Goal: Browse casually: Explore the website without a specific task or goal

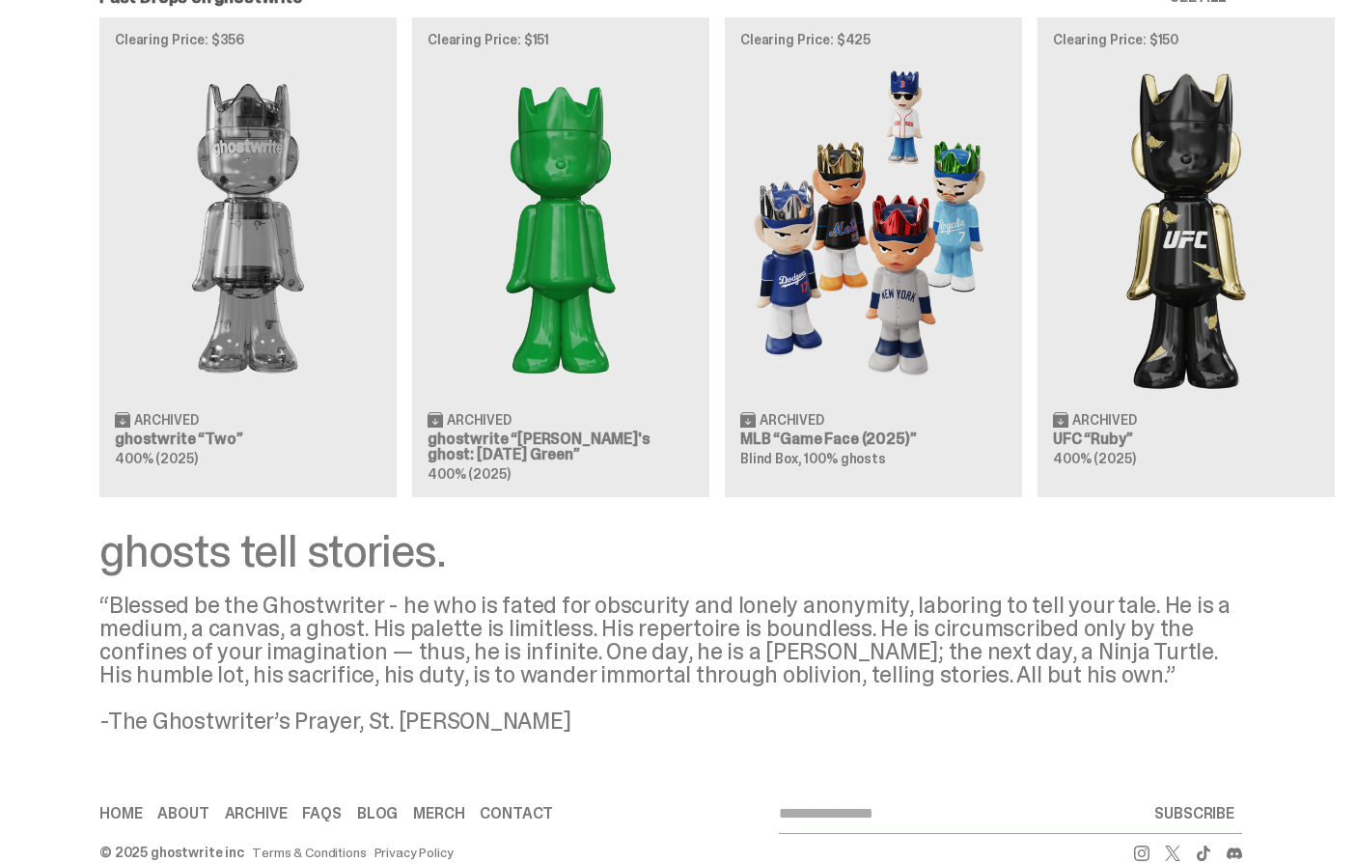
scroll to position [1781, 0]
click at [201, 807] on link "About" at bounding box center [182, 814] width 51 height 15
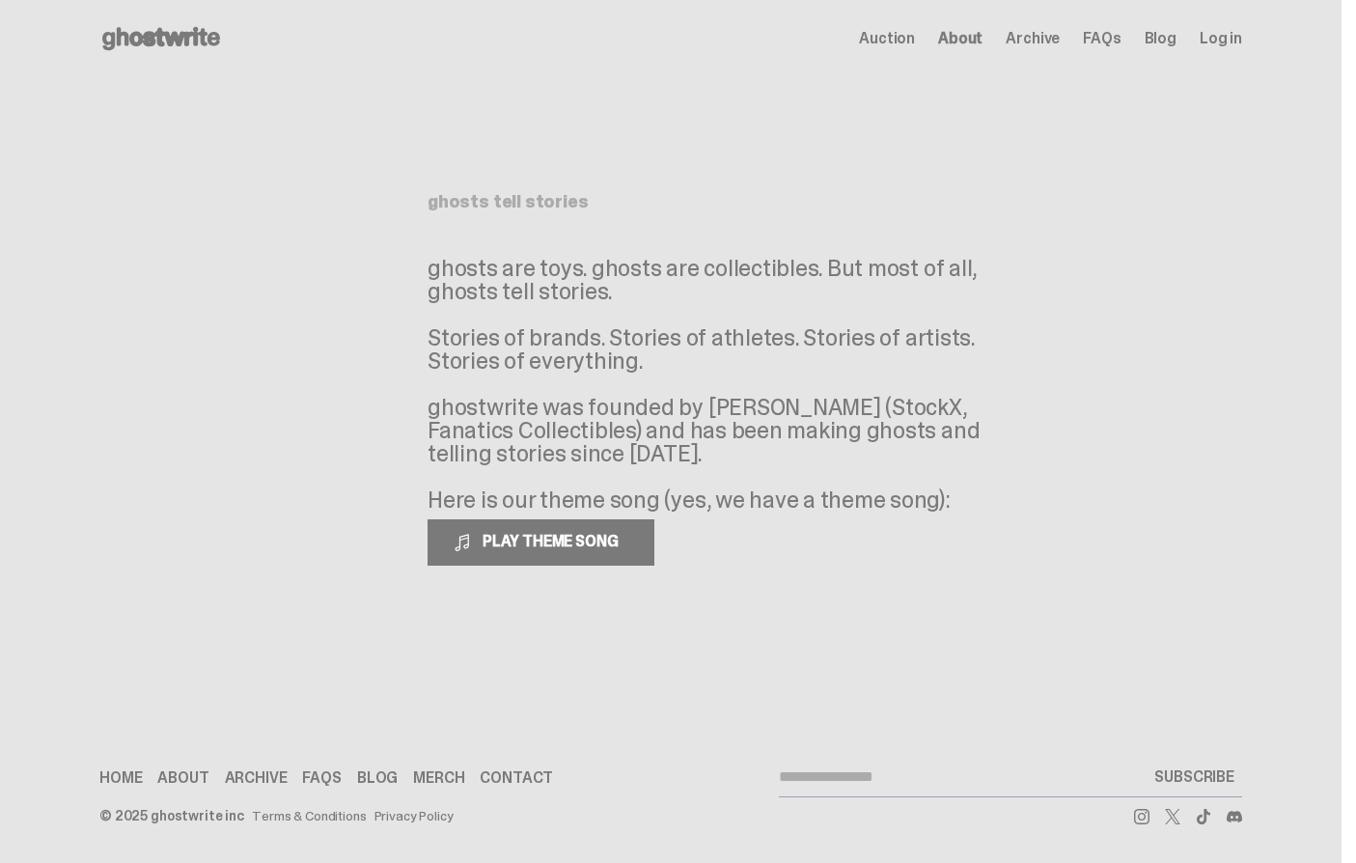
click at [546, 551] on span "PLAY THEME SONG" at bounding box center [552, 541] width 155 height 20
click at [909, 46] on span "Auction" at bounding box center [887, 38] width 56 height 15
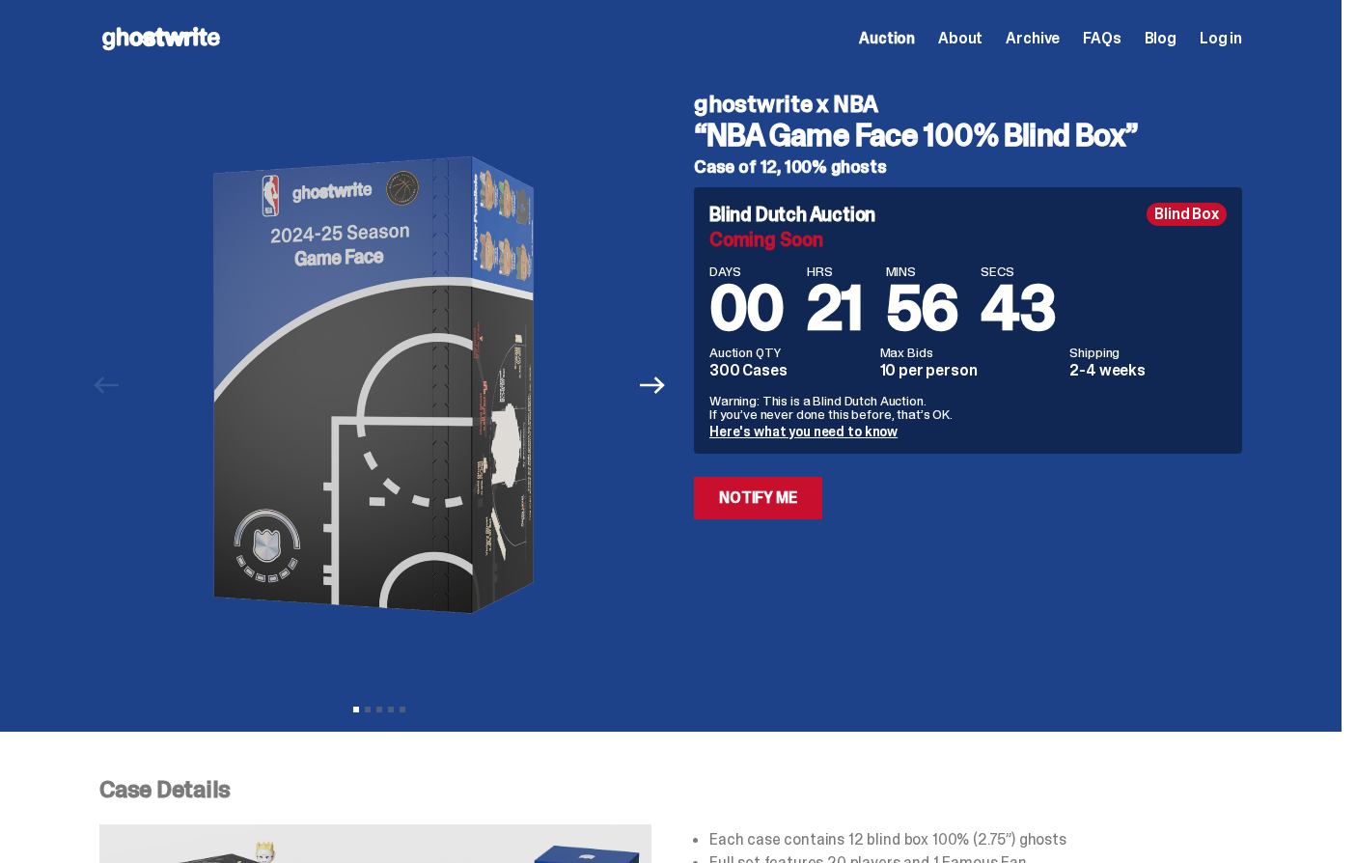
click at [982, 43] on span "About" at bounding box center [960, 38] width 44 height 15
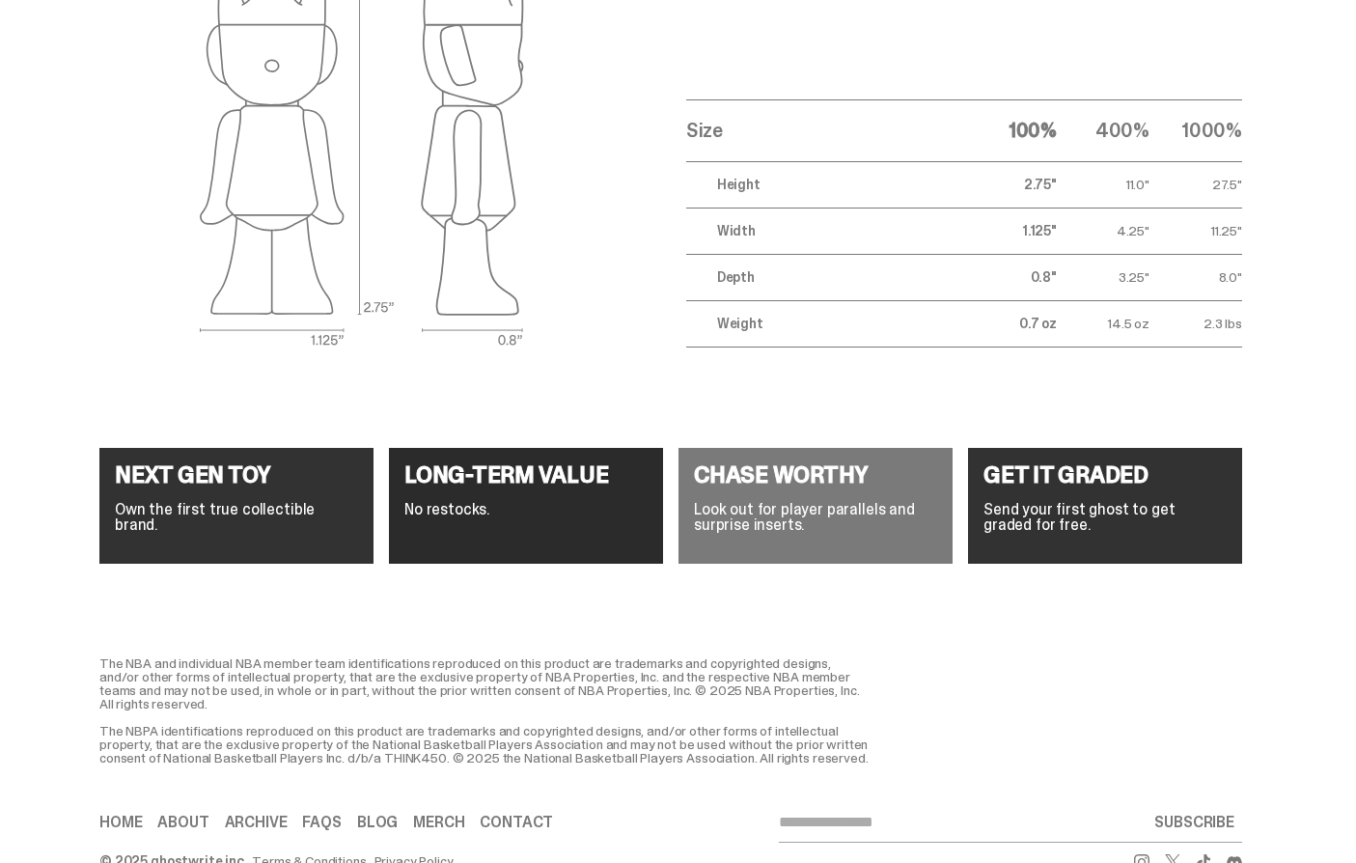
scroll to position [6897, 0]
click at [187, 502] on p "Own the first true collectible brand." at bounding box center [236, 517] width 243 height 31
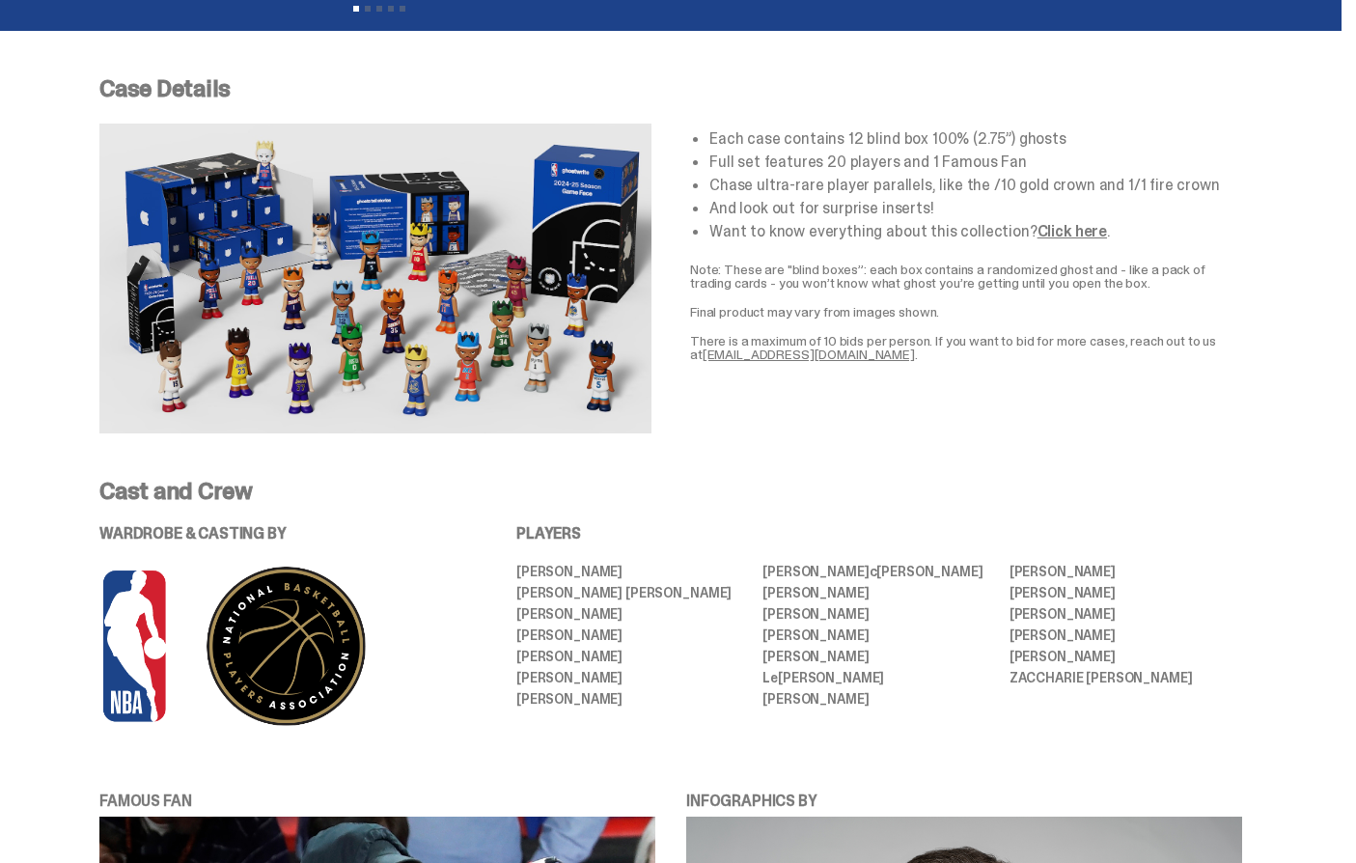
scroll to position [701, 0]
click at [852, 703] on li "[PERSON_NAME]" at bounding box center [878, 699] width 233 height 14
click at [1116, 581] on ul "[PERSON_NAME] [PERSON_NAME] [PERSON_NAME] [PERSON_NAME] [PERSON_NAME] [PERSON_N…" at bounding box center [879, 636] width 726 height 142
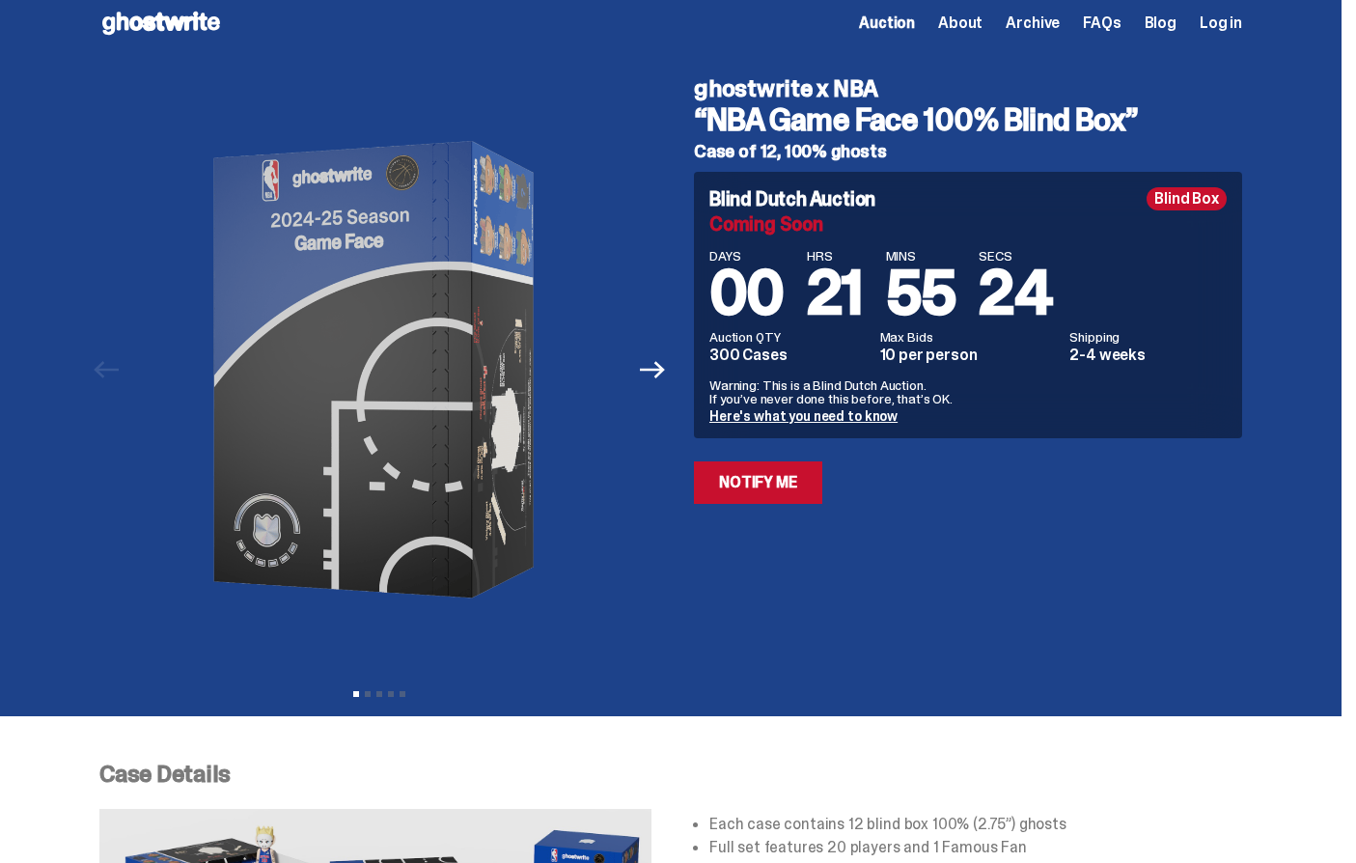
scroll to position [0, 0]
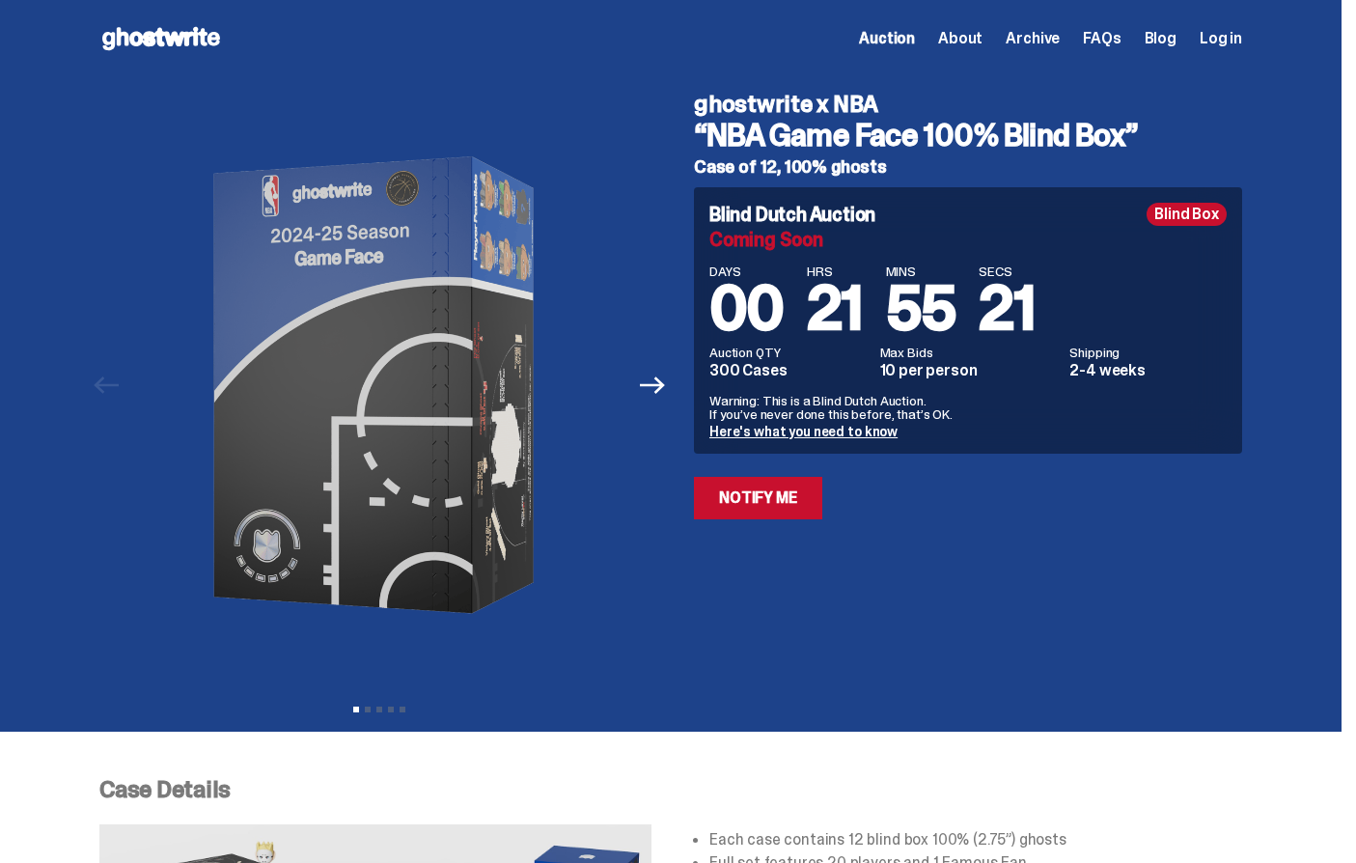
click at [914, 39] on span "Auction" at bounding box center [887, 38] width 56 height 15
click at [909, 41] on span "Auction" at bounding box center [887, 38] width 56 height 15
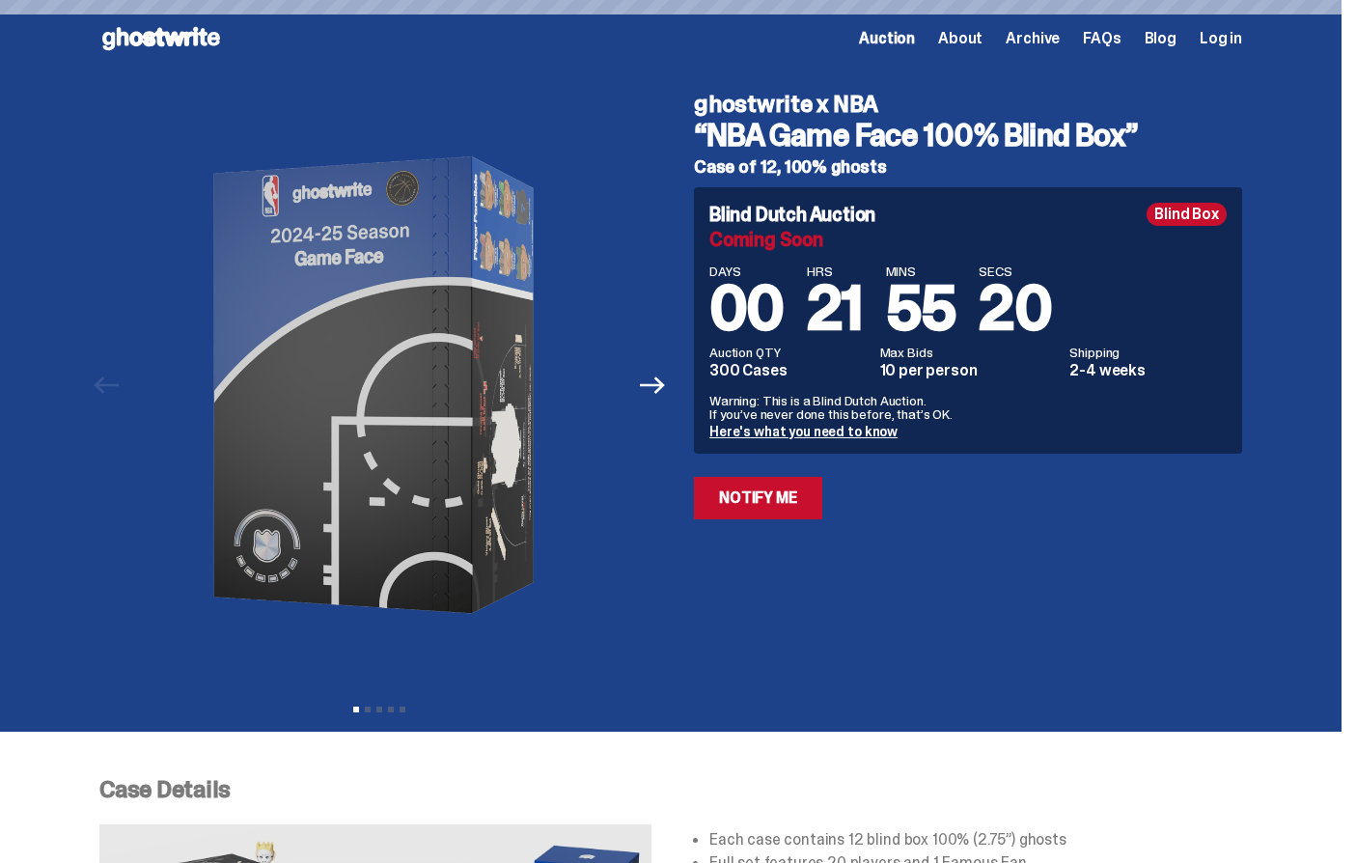
click at [1060, 46] on span "Archive" at bounding box center [1033, 38] width 54 height 15
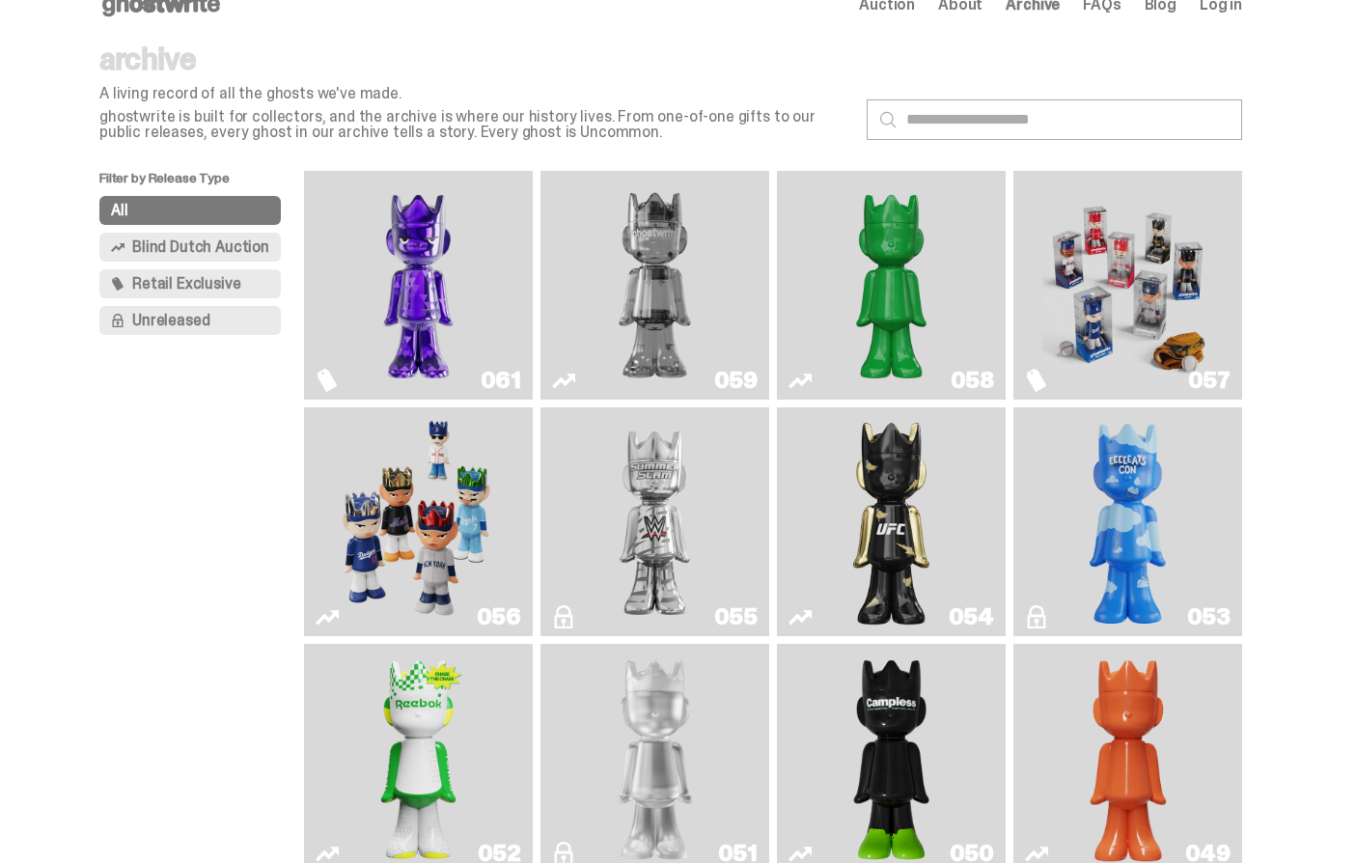
click at [700, 582] on img "I Was There SummerSlam" at bounding box center [654, 521] width 171 height 213
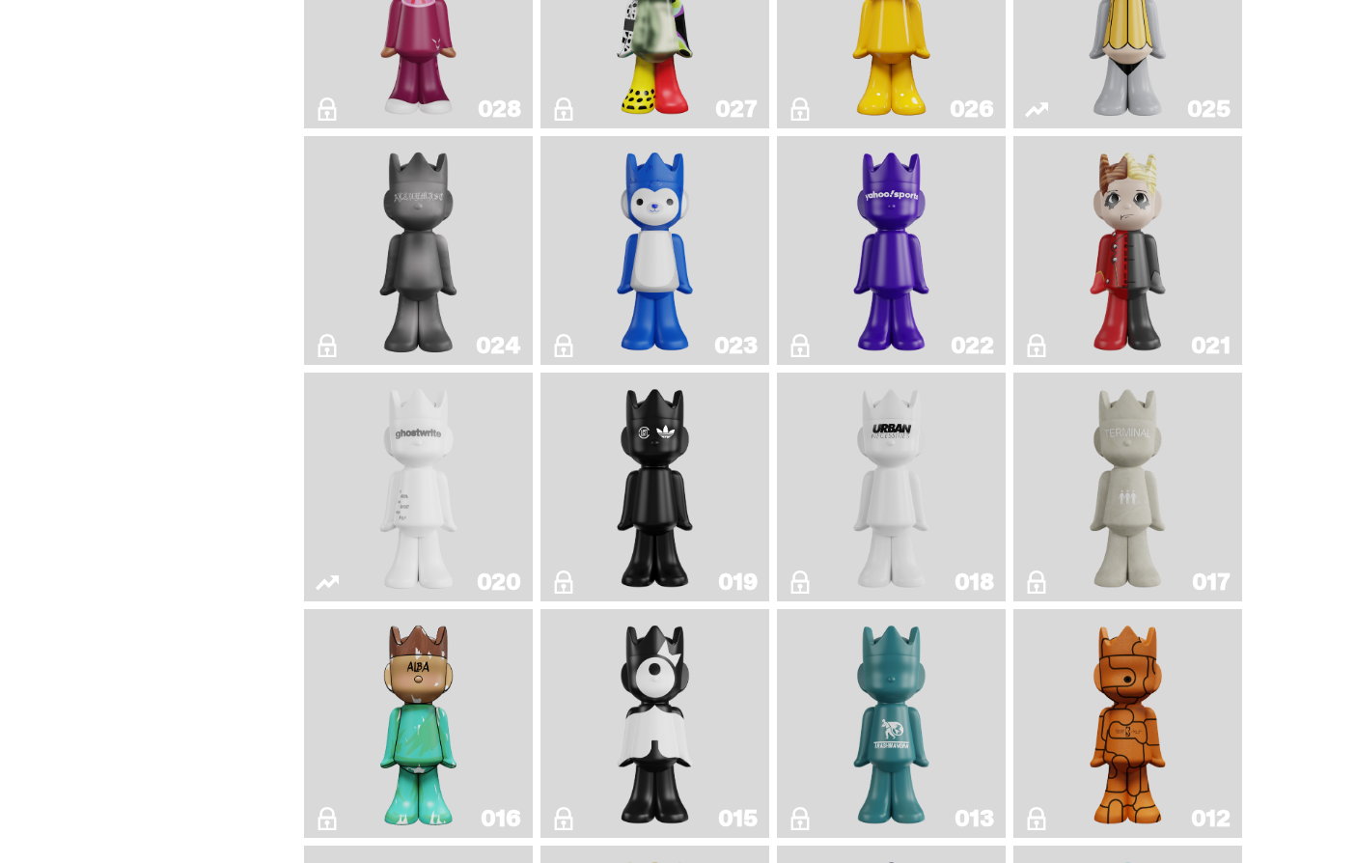
scroll to position [2218, 0]
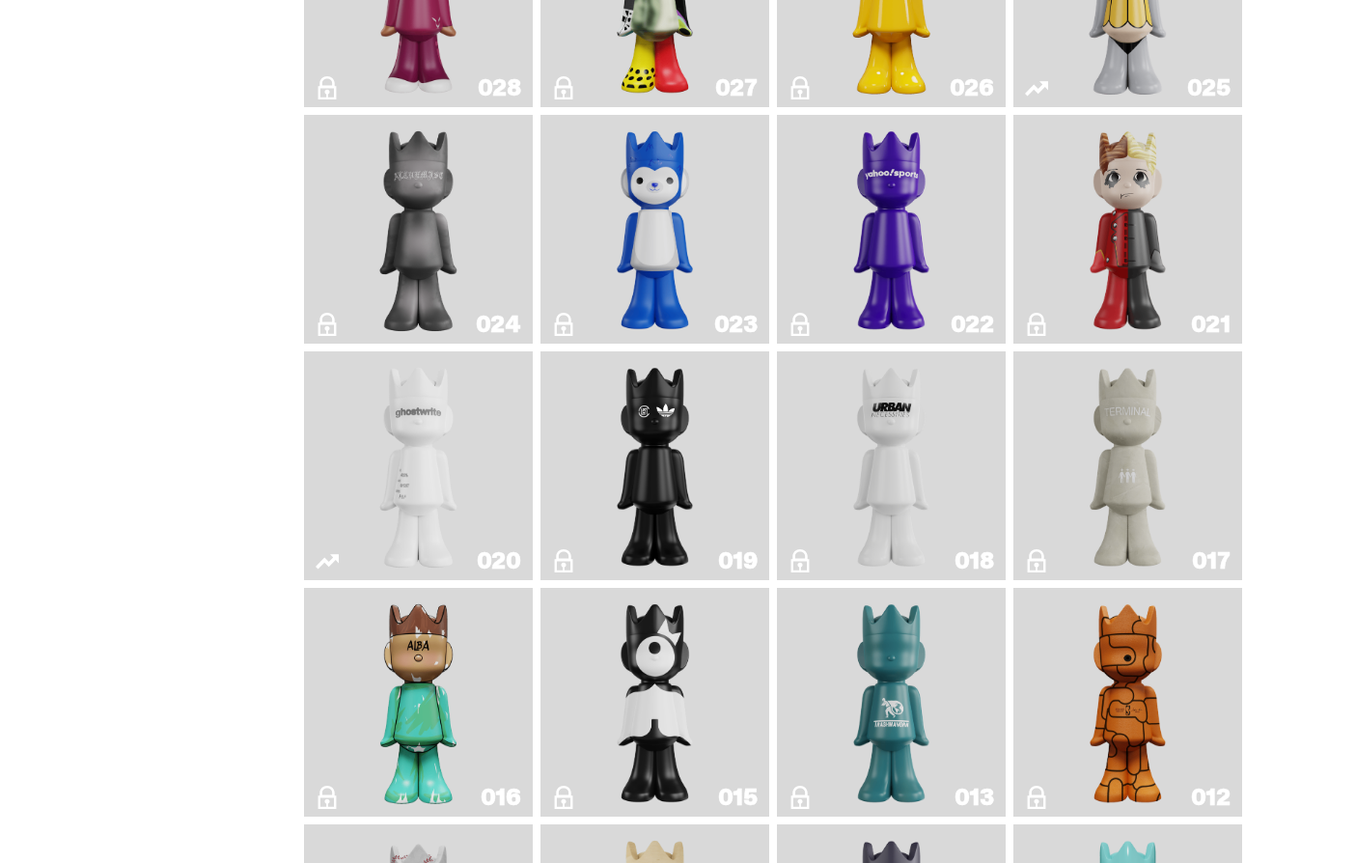
click at [1152, 336] on img "Magic Man" at bounding box center [1128, 229] width 92 height 213
